Goal: Obtain resource: Obtain resource

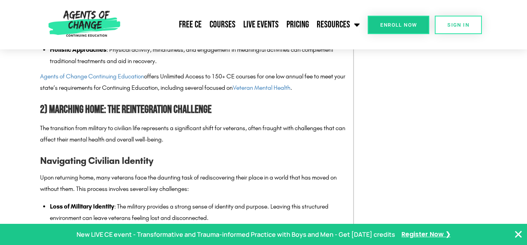
scroll to position [1059, 0]
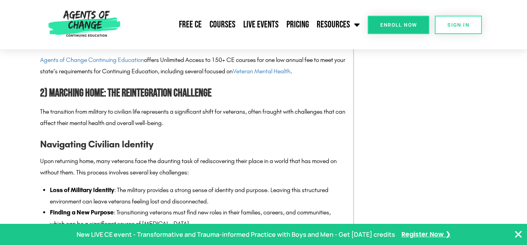
drag, startPoint x: 189, startPoint y: 120, endPoint x: 48, endPoint y: 88, distance: 144.0
click at [51, 116] on div "Get Free Resources! We'll let you know when new content is available and share …" at bounding box center [263, 122] width 527 height 245
click at [175, 124] on div "Get Free Resources! We'll let you know when new content is available and share …" at bounding box center [263, 122] width 527 height 245
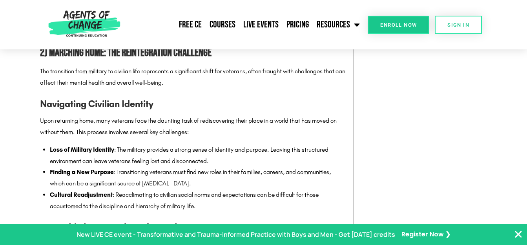
scroll to position [1098, 0]
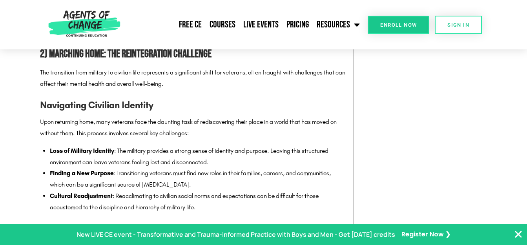
click at [160, 85] on div "Get Free Resources! We'll let you know when new content is available and share …" at bounding box center [263, 122] width 527 height 245
drag, startPoint x: 160, startPoint y: 77, endPoint x: 185, endPoint y: 84, distance: 25.7
click at [148, 83] on div "Get Free Resources! We'll let you know when new content is available and share …" at bounding box center [263, 122] width 527 height 245
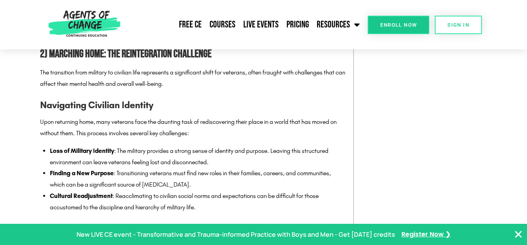
drag, startPoint x: 176, startPoint y: 84, endPoint x: 138, endPoint y: 85, distance: 38.0
click at [138, 85] on div "Get Free Resources! We'll let you know when new content is available and share …" at bounding box center [263, 122] width 527 height 245
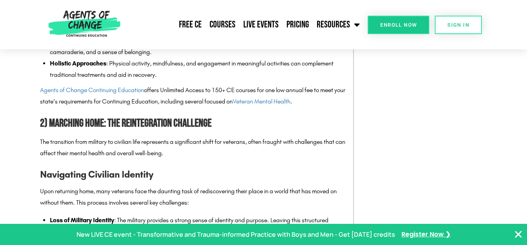
scroll to position [1020, 0]
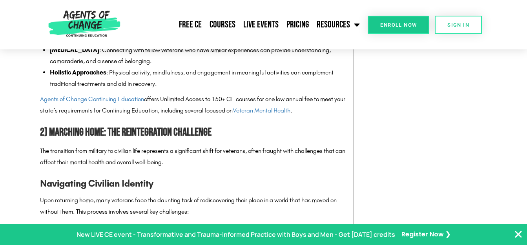
drag, startPoint x: 116, startPoint y: 187, endPoint x: 41, endPoint y: 189, distance: 75.7
drag, startPoint x: 41, startPoint y: 189, endPoint x: 40, endPoint y: 121, distance: 68.2
click at [249, 149] on div "Get Free Resources! We'll let you know when new content is available and share …" at bounding box center [263, 122] width 527 height 245
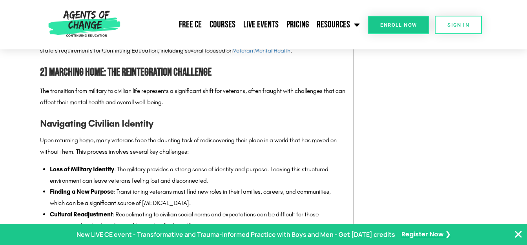
scroll to position [1098, 0]
